Goal: Go to known website

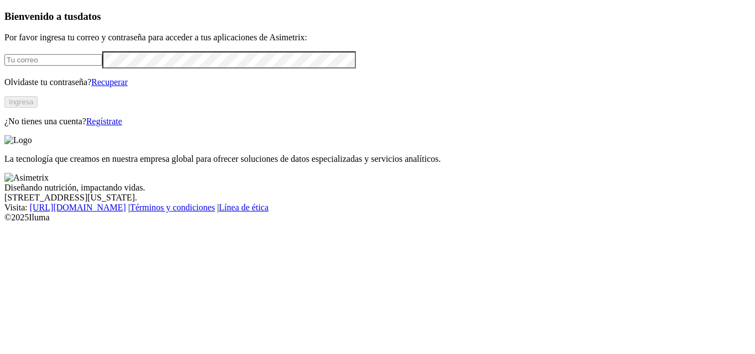
type input "[EMAIL_ADDRESS][DOMAIN_NAME]"
click at [38, 108] on button "Ingresa" at bounding box center [20, 102] width 33 height 12
